Goal: Task Accomplishment & Management: Manage account settings

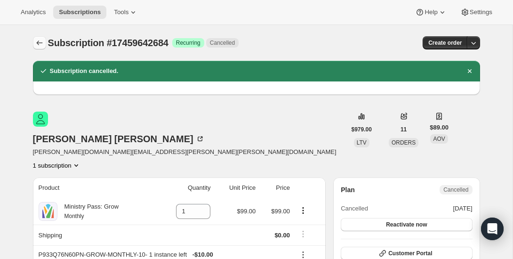
click at [36, 43] on icon "Subscriptions" at bounding box center [39, 42] width 9 height 9
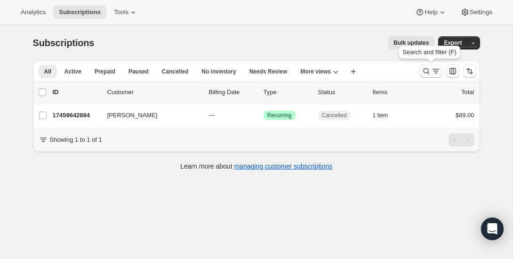
click at [433, 68] on icon "Search and filter results" at bounding box center [435, 70] width 9 height 9
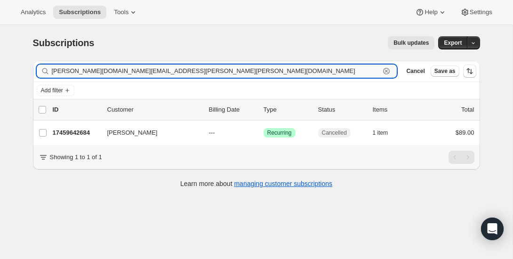
click at [162, 70] on input "[PERSON_NAME][DOMAIN_NAME][EMAIL_ADDRESS][PERSON_NAME][PERSON_NAME][DOMAIN_NAME]" at bounding box center [216, 70] width 329 height 13
paste input "sonbrooks8"
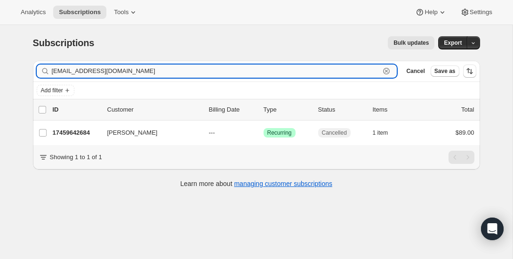
type input "[EMAIL_ADDRESS][DOMAIN_NAME]"
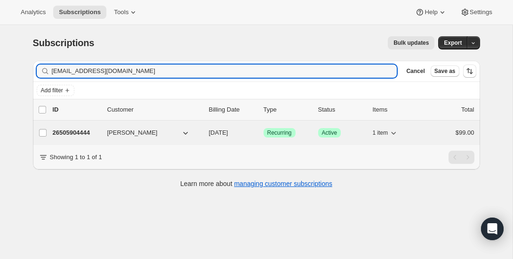
click at [71, 139] on div "26505904444 [PERSON_NAME] [DATE] Success Recurring Success Active 1 item $99.00" at bounding box center [264, 132] width 422 height 13
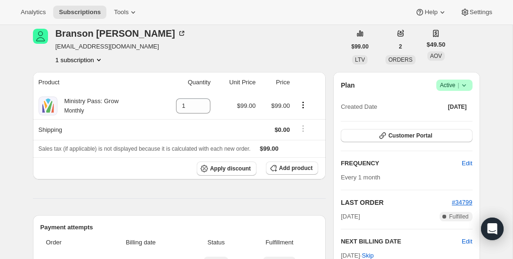
scroll to position [54, 0]
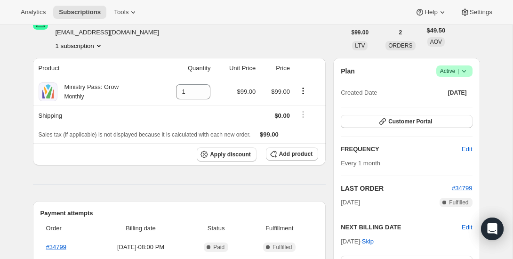
click at [466, 75] on icon at bounding box center [463, 70] width 9 height 9
click at [453, 96] on button "Pause subscription" at bounding box center [451, 89] width 59 height 15
click at [453, 96] on span "[DATE]" at bounding box center [457, 93] width 19 height 8
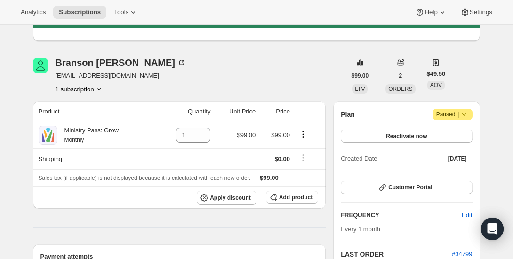
scroll to position [0, 0]
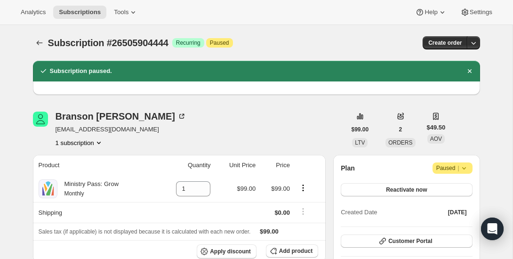
click at [466, 166] on icon at bounding box center [463, 167] width 9 height 9
click at [447, 189] on span "Cancel subscription" at bounding box center [450, 186] width 53 height 7
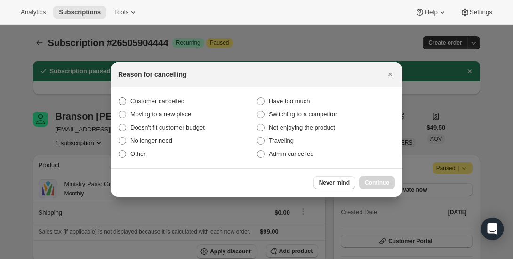
click at [177, 103] on span "Customer cancelled" at bounding box center [157, 100] width 54 height 7
click at [119, 98] on input "Customer cancelled" at bounding box center [119, 97] width 0 height 0
radio input "true"
click at [384, 183] on span "Continue" at bounding box center [377, 183] width 24 height 8
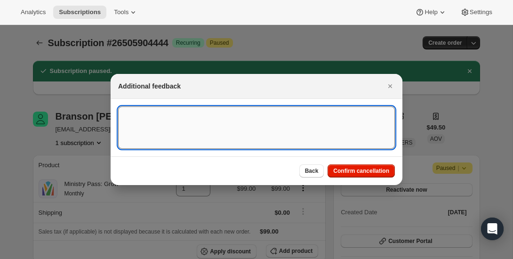
click at [283, 125] on textarea ":r1o6:" at bounding box center [256, 127] width 277 height 42
type textarea "canceled on 9/11"
click at [365, 173] on span "Confirm cancellation" at bounding box center [361, 171] width 56 height 8
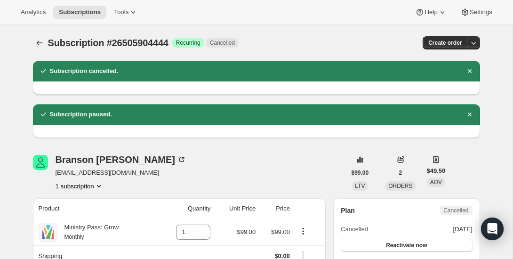
scroll to position [2, 0]
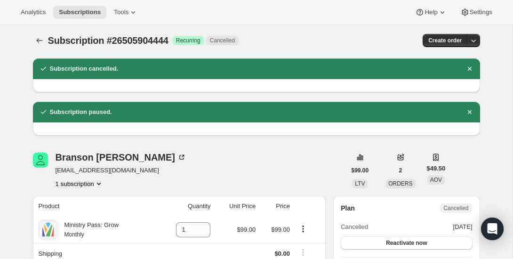
click at [41, 33] on div "Subscription #26505904444. This page is ready Subscription #26505904444 Success…" at bounding box center [256, 41] width 447 height 36
click at [39, 39] on icon "Subscriptions" at bounding box center [39, 40] width 9 height 9
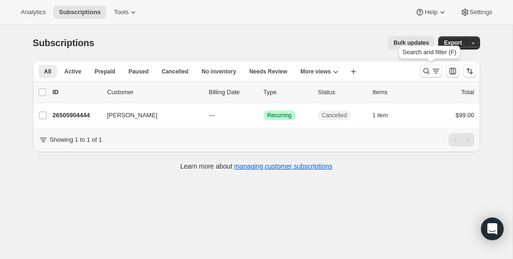
click at [430, 69] on icon "Search and filter results" at bounding box center [426, 70] width 9 height 9
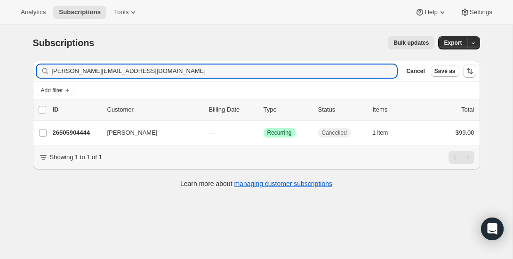
type input "[PERSON_NAME][EMAIL_ADDRESS][DOMAIN_NAME]"
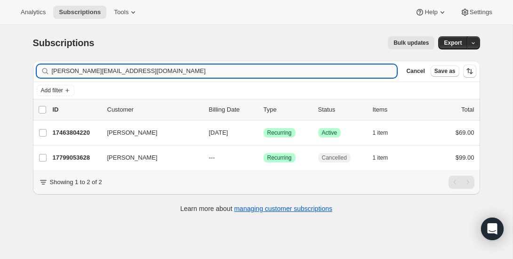
click at [184, 67] on input "[PERSON_NAME][EMAIL_ADDRESS][DOMAIN_NAME]" at bounding box center [225, 70] width 346 height 13
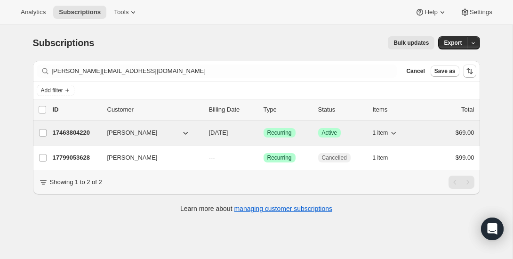
click at [72, 132] on p "17463804220" at bounding box center [76, 132] width 47 height 9
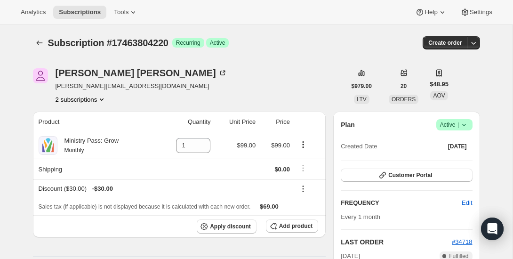
click at [465, 119] on span "Success Active |" at bounding box center [454, 124] width 36 height 11
click at [450, 160] on span "Cancel subscription" at bounding box center [451, 159] width 53 height 7
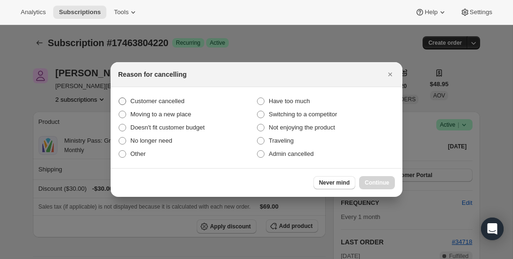
click at [172, 106] on label "Customer cancelled" at bounding box center [187, 101] width 138 height 13
click at [119, 98] on input "Customer cancelled" at bounding box center [119, 97] width 0 height 0
radio input "true"
click at [362, 185] on button "Continue" at bounding box center [377, 182] width 36 height 13
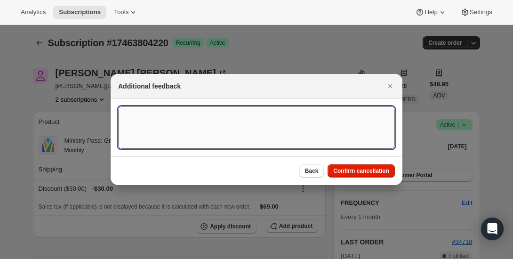
click at [275, 145] on textarea ":r1uc:" at bounding box center [256, 127] width 277 height 42
type textarea "canceled on 9/11"
click at [367, 177] on button "Confirm cancellation" at bounding box center [361, 170] width 67 height 13
